Goal: Task Accomplishment & Management: Manage account settings

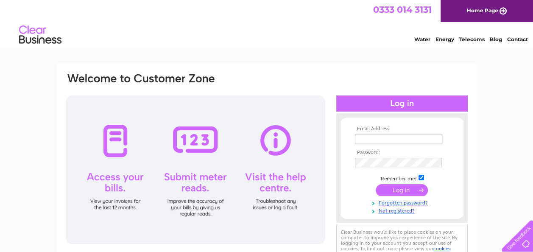
type input "colin.smyth.msp@parliament.scot"
click at [405, 192] on input "submit" at bounding box center [402, 190] width 52 height 12
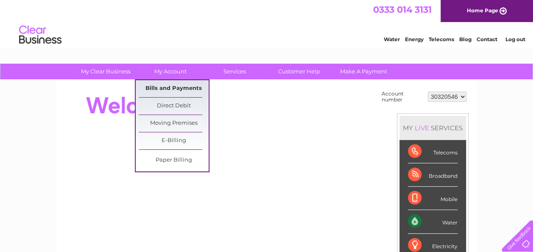
click at [164, 86] on link "Bills and Payments" at bounding box center [174, 88] width 70 height 17
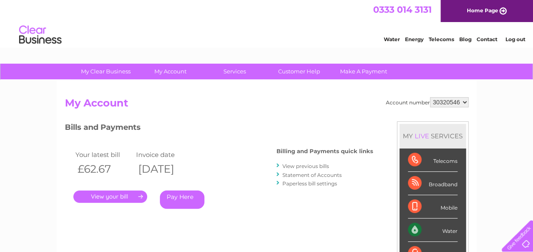
click at [115, 193] on link "." at bounding box center [110, 196] width 74 height 12
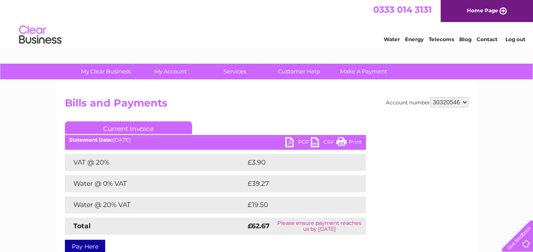
click at [298, 141] on link "PDF" at bounding box center [297, 143] width 25 height 12
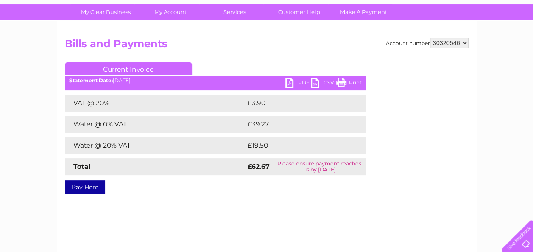
scroll to position [59, 0]
